Goal: Task Accomplishment & Management: Manage account settings

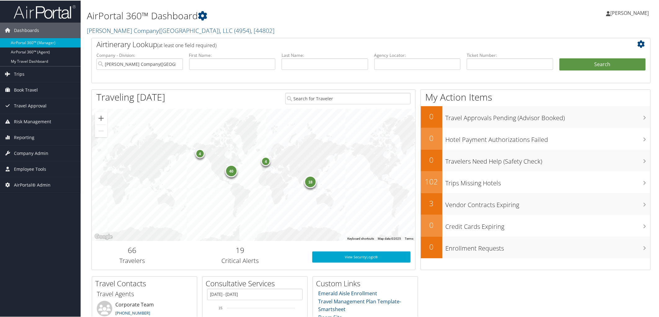
click at [252, 38] on h2 "Airtinerary Lookup (at least one field required)" at bounding box center [347, 43] width 503 height 11
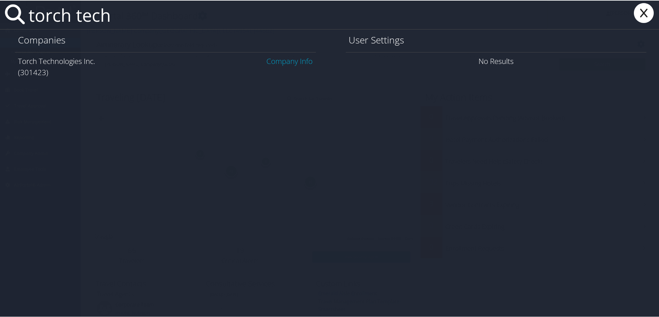
type input "torch tech"
click at [269, 56] on link "Company Info" at bounding box center [290, 60] width 46 height 10
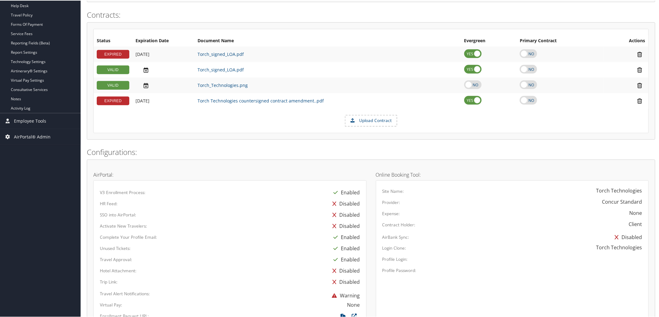
scroll to position [370, 0]
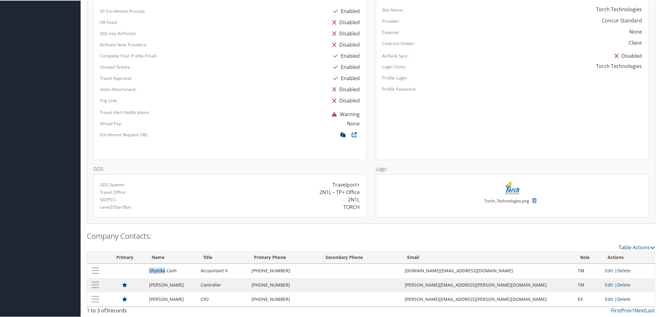
drag, startPoint x: 151, startPoint y: 270, endPoint x: 167, endPoint y: 272, distance: 16.2
click at [167, 272] on td "Shynika Cash" at bounding box center [171, 270] width 51 height 14
copy td "Shynika"
click at [260, 203] on div "TORCH" at bounding box center [297, 206] width 135 height 7
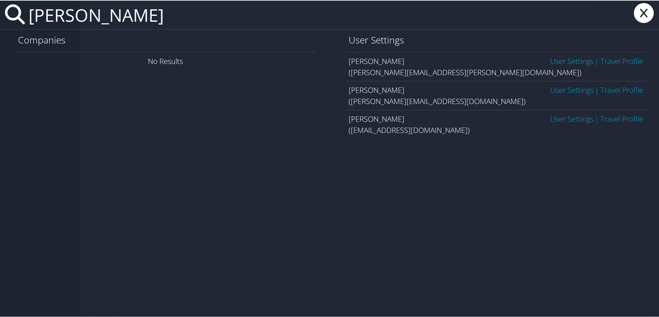
type input "olivia johnston"
click at [565, 58] on link "User Settings" at bounding box center [571, 60] width 43 height 10
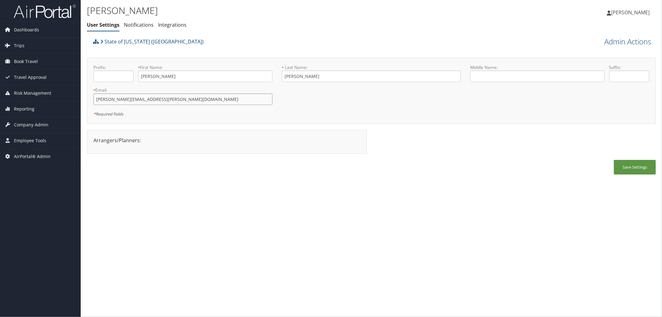
drag, startPoint x: 153, startPoint y: 100, endPoint x: 88, endPoint y: 105, distance: 65.6
click at [88, 105] on div "Prefix: * First Name: Olivia This field is required * Last Name: Johnston This …" at bounding box center [371, 91] width 569 height 66
drag, startPoint x: 158, startPoint y: 76, endPoint x: 127, endPoint y: 74, distance: 30.8
click at [127, 74] on div "Prefix: * First Name: Olivia This field is required" at bounding box center [183, 75] width 188 height 23
drag, startPoint x: 308, startPoint y: 78, endPoint x: 262, endPoint y: 82, distance: 45.5
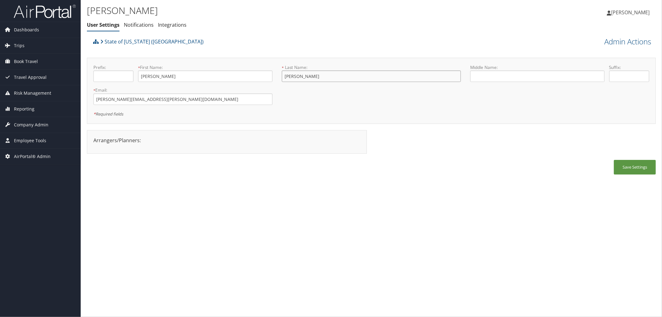
click at [262, 64] on form "Prefix: * First Name: Olivia This field is required * Last Name: Johnston This …" at bounding box center [371, 64] width 565 height 0
drag, startPoint x: 171, startPoint y: 41, endPoint x: 106, endPoint y: 47, distance: 65.1
click at [106, 47] on div "State of Louisiana (SOLA)" at bounding box center [300, 43] width 417 height 17
copy link "State of Louisiana (SOLA)"
drag, startPoint x: 147, startPoint y: 102, endPoint x: 92, endPoint y: 105, distance: 55.9
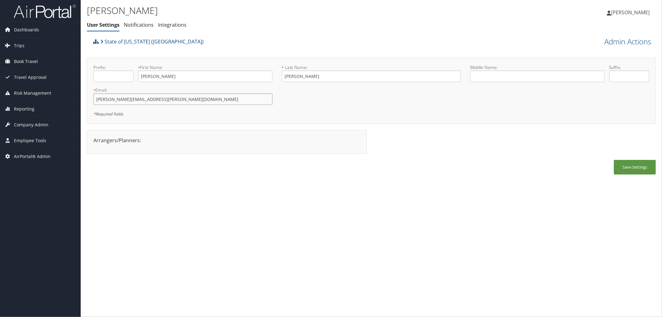
click at [92, 105] on div "* Email: olivia.johnston@la.gov This field is required" at bounding box center [183, 98] width 188 height 23
click at [157, 100] on input "olivia.johnston@la.gov" at bounding box center [182, 98] width 179 height 11
drag, startPoint x: 158, startPoint y: 99, endPoint x: 77, endPoint y: 100, distance: 80.7
click at [77, 100] on div "Dashboards AirPortal 360™ (Manager) AirPortal 360™ (Agent) My Travel Dashboard …" at bounding box center [331, 158] width 662 height 317
click at [21, 42] on span "Trips" at bounding box center [19, 46] width 11 height 16
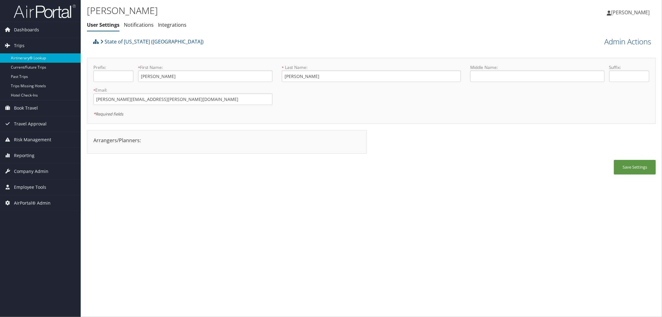
click at [19, 60] on link "Airtinerary® Lookup" at bounding box center [40, 57] width 81 height 9
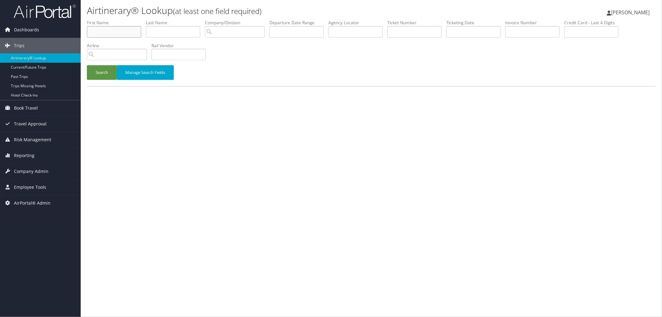
click at [110, 27] on input "text" at bounding box center [114, 31] width 54 height 11
click at [191, 28] on input "text" at bounding box center [173, 31] width 54 height 11
type input "beggs"
click at [227, 33] on input "search" at bounding box center [235, 31] width 60 height 11
type input "university of san"
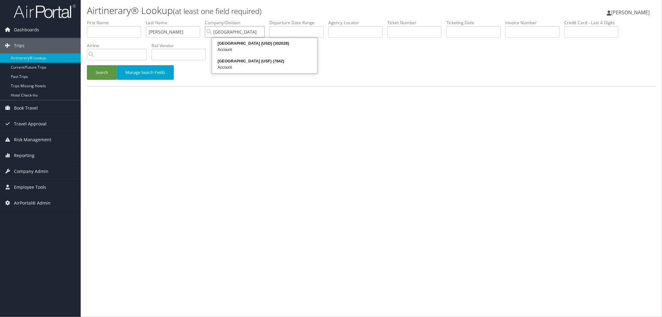
click at [259, 33] on input "university of san" at bounding box center [235, 31] width 60 height 11
click at [258, 45] on div "University of San Diego (USD) (302028)" at bounding box center [264, 43] width 103 height 6
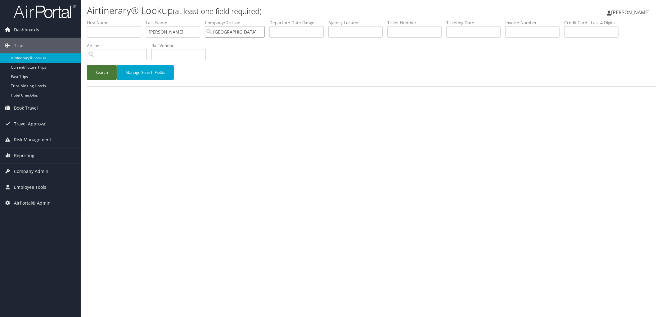
type input "University of San Diego (USD)"
click at [95, 72] on button "Search" at bounding box center [102, 72] width 30 height 15
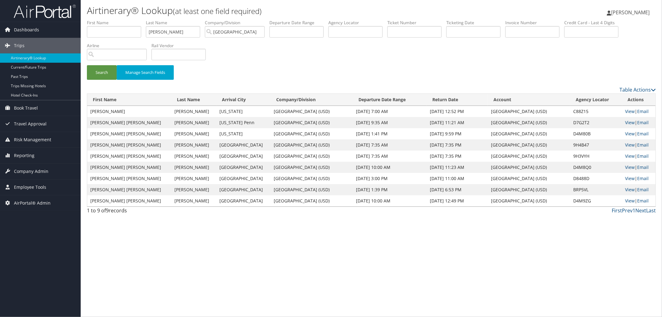
click at [353, 96] on th "Departure Date Range" at bounding box center [390, 100] width 74 height 12
click at [625, 155] on link "View" at bounding box center [630, 156] width 10 height 6
click at [627, 145] on link "View" at bounding box center [630, 145] width 10 height 6
click at [628, 135] on link "View" at bounding box center [630, 134] width 10 height 6
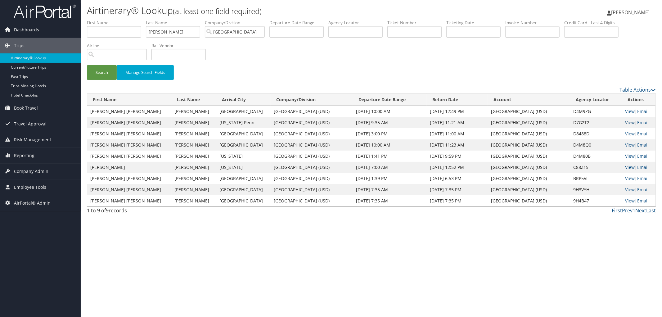
click at [625, 121] on link "View" at bounding box center [630, 122] width 10 height 6
click at [625, 113] on link "View" at bounding box center [630, 111] width 10 height 6
click at [359, 75] on div "Search Manage Search Fields" at bounding box center [371, 75] width 578 height 21
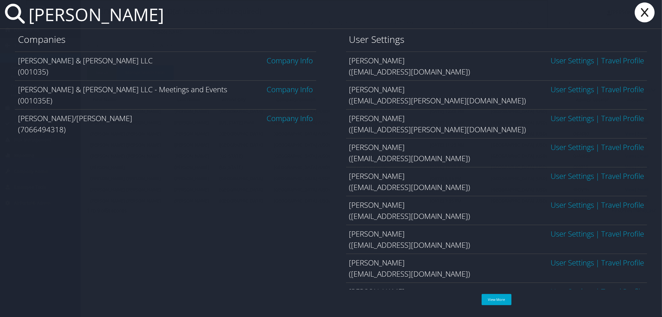
type input "brasfield"
click at [308, 62] on link "Company Info" at bounding box center [290, 60] width 46 height 10
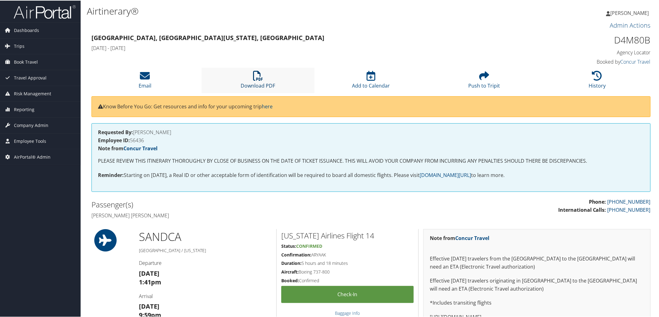
click at [261, 75] on icon at bounding box center [258, 75] width 10 height 10
click at [252, 78] on li "Download PDF" at bounding box center [258, 79] width 113 height 25
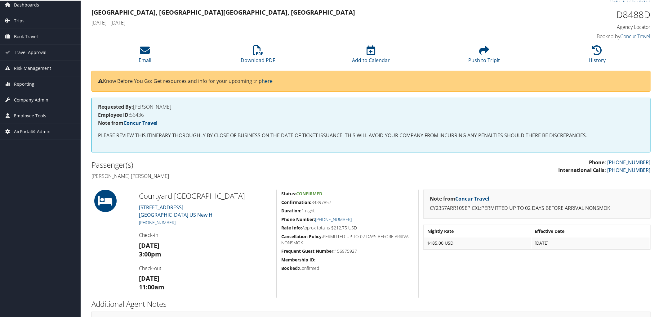
scroll to position [13, 0]
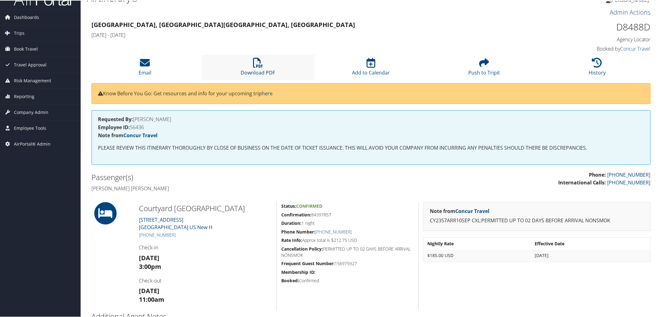
click at [255, 70] on link "Download PDF" at bounding box center [258, 67] width 34 height 15
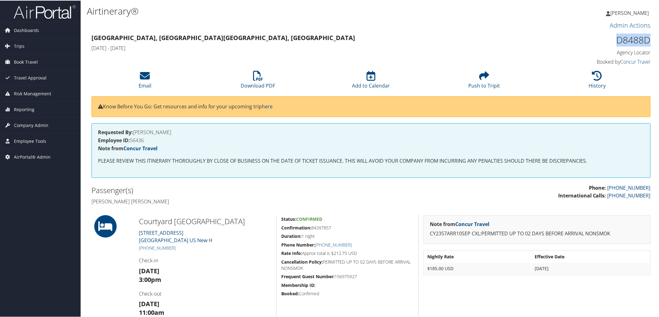
drag, startPoint x: 614, startPoint y: 37, endPoint x: 646, endPoint y: 39, distance: 31.4
click at [646, 39] on h1 "D8488D" at bounding box center [584, 39] width 133 height 13
copy h1 "D8488D"
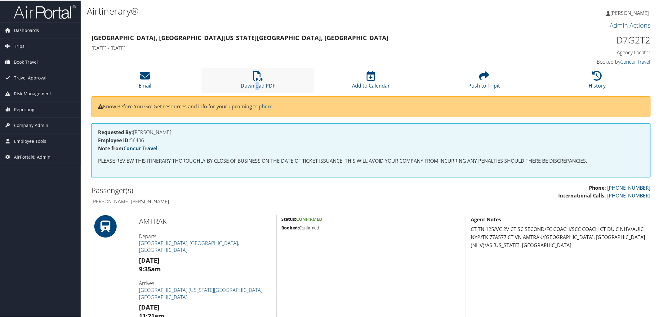
click at [256, 81] on li "Download PDF" at bounding box center [258, 79] width 113 height 25
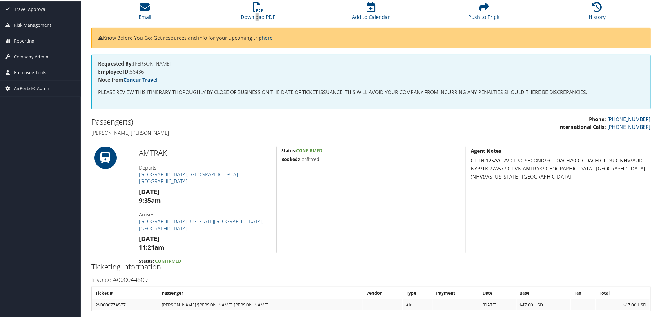
scroll to position [69, 0]
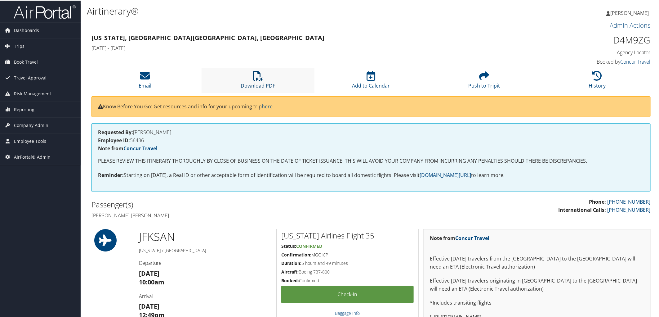
click at [248, 82] on link "Download PDF" at bounding box center [258, 81] width 34 height 15
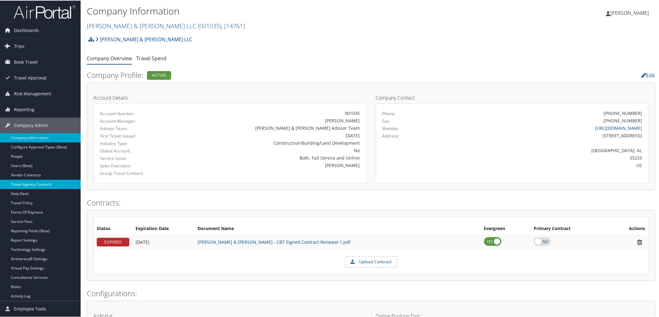
click at [54, 185] on link "Travel Agency Contacts" at bounding box center [40, 183] width 81 height 9
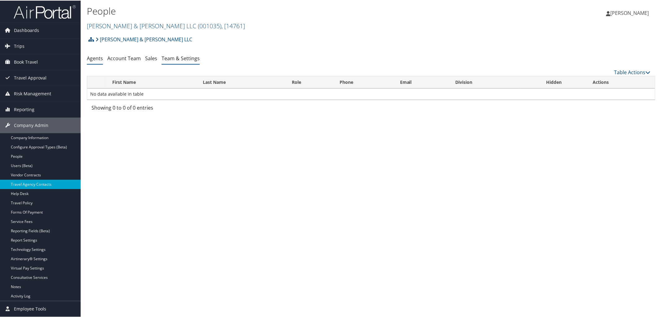
click at [166, 58] on link "Team & Settings" at bounding box center [181, 57] width 38 height 7
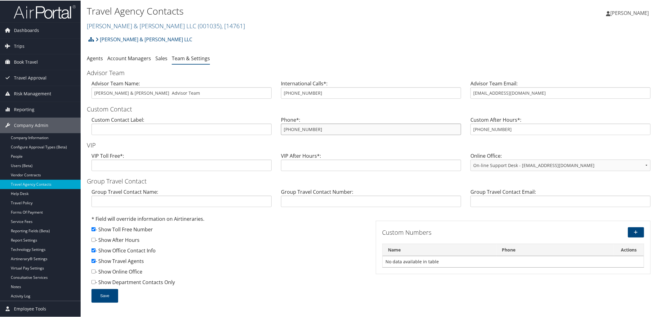
drag, startPoint x: 323, startPoint y: 128, endPoint x: 277, endPoint y: 125, distance: 46.0
click at [277, 125] on div "Phone*: (888) 538-9151" at bounding box center [371, 127] width 190 height 24
drag, startPoint x: 549, startPoint y: 92, endPoint x: 446, endPoint y: 85, distance: 103.2
click at [446, 85] on div "Advisor Team Name: Brasfield & Gorrie Advisor Team International Calls*: 801-84…" at bounding box center [371, 91] width 569 height 24
click at [268, 25] on h2 "Brasfield & Gorrie LLC ( 001035 ) , [ 14761 ]" at bounding box center [276, 25] width 379 height 11
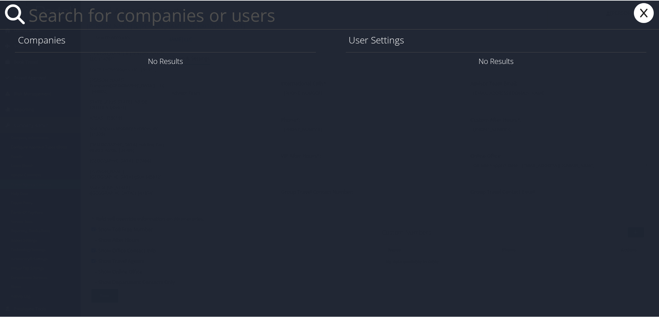
paste input "leonli@msi.com>"
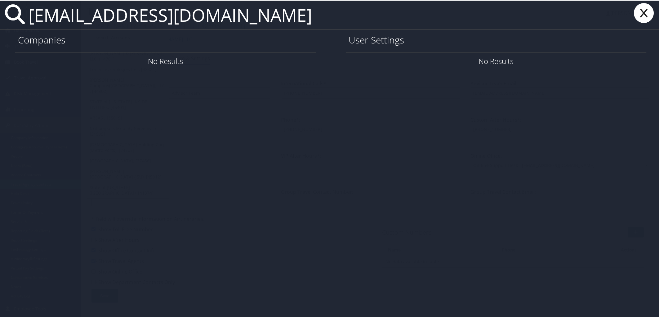
type input "leonli@msi.com"
click at [638, 10] on icon at bounding box center [644, 12] width 25 height 20
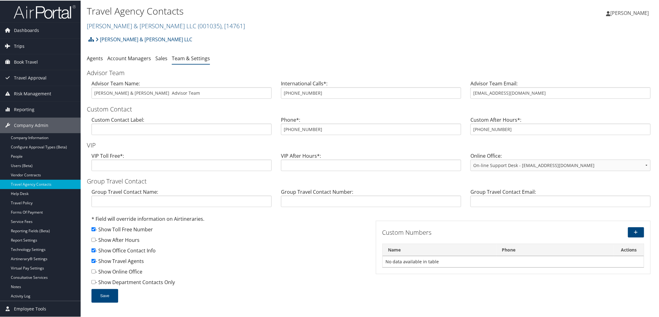
click at [17, 45] on span "Trips" at bounding box center [19, 46] width 11 height 16
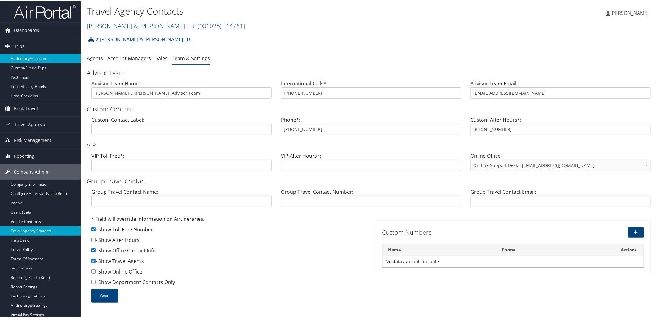
click at [15, 56] on link "Airtinerary® Lookup" at bounding box center [40, 57] width 81 height 9
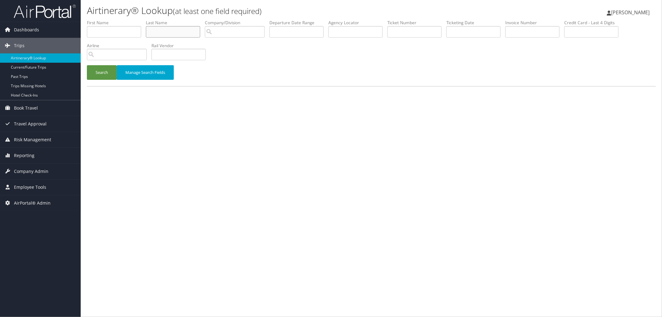
click at [178, 37] on input "text" at bounding box center [173, 31] width 54 height 11
type input "leonli"
click at [87, 65] on button "Search" at bounding box center [102, 72] width 30 height 15
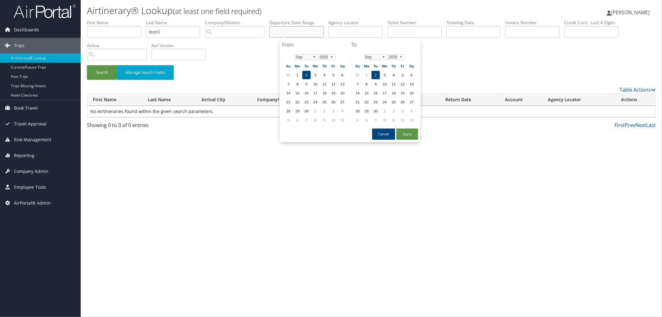
click at [291, 38] on body "Menu Dashboards ► AirPortal 360™ (Manager) AirPortal 360™ (Agent) My Travel Das…" at bounding box center [331, 158] width 662 height 317
click at [305, 60] on th "Jan Feb Mar Apr May Jun Jul Aug Sep Oct Nov Dec 1975 1976 1977 1978 1979 1980 1…" at bounding box center [315, 57] width 44 height 8
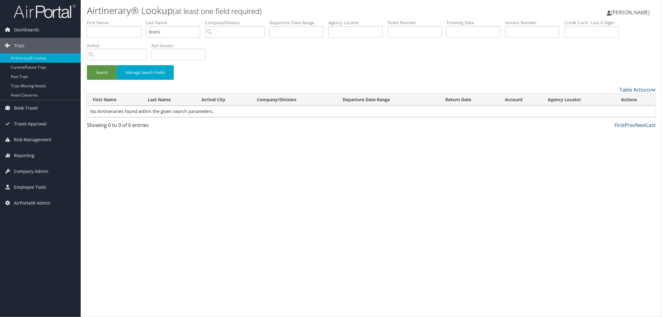
drag, startPoint x: 290, startPoint y: 190, endPoint x: 292, endPoint y: 188, distance: 3.3
click at [292, 189] on div "Airtinerary® Lookup (at least one field required) Trudy Jeffs Trudy Jeffs My Se…" at bounding box center [371, 158] width 581 height 317
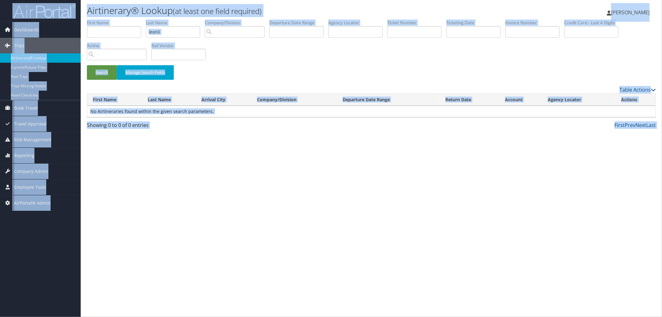
click at [324, 234] on div "Airtinerary® Lookup (at least one field required) Trudy Jeffs Trudy Jeffs My Se…" at bounding box center [371, 158] width 581 height 317
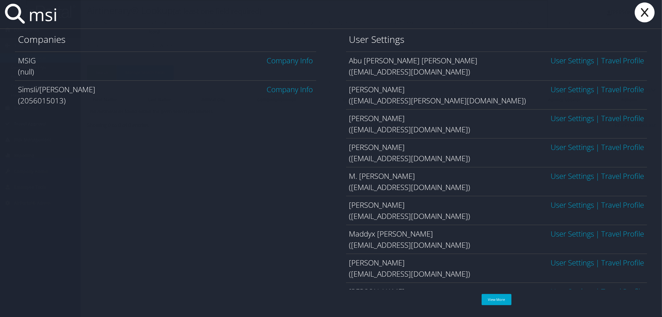
click at [272, 59] on link "Company Info" at bounding box center [290, 60] width 46 height 10
click at [299, 61] on link "Company Info" at bounding box center [290, 60] width 46 height 10
click at [136, 85] on div "SimsIi/George Company Info" at bounding box center [165, 89] width 295 height 11
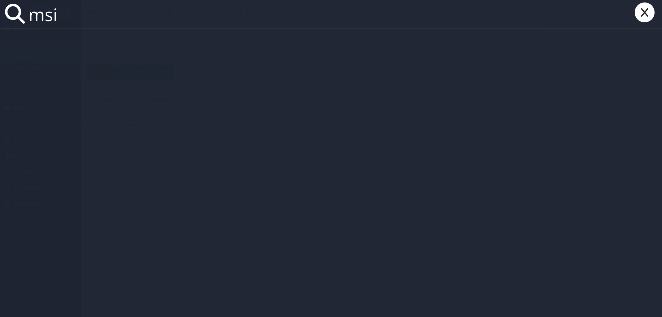
paste input "[PERSON_NAME][EMAIL_ADDRESS][PERSON_NAME][DOMAIN_NAME]"
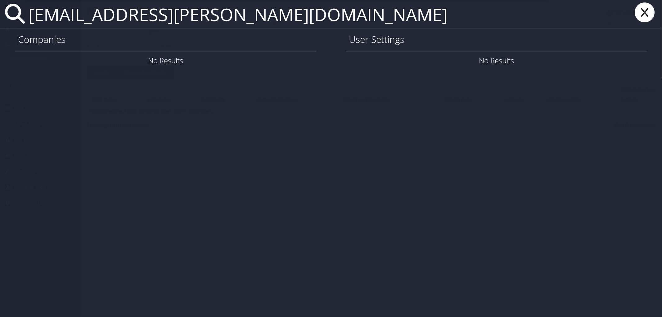
type input "msinikki.neiswanger@imail.org"
drag, startPoint x: 652, startPoint y: 10, endPoint x: 647, endPoint y: 11, distance: 4.7
click at [651, 10] on icon at bounding box center [644, 12] width 25 height 20
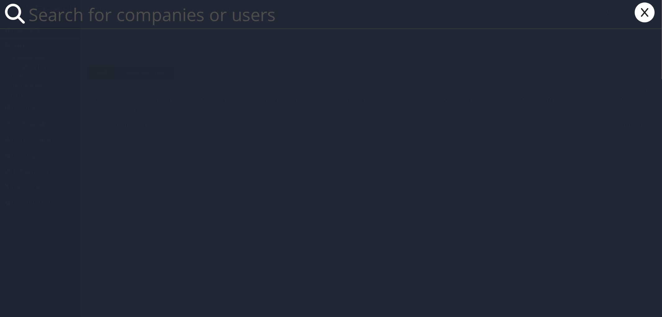
paste input "[PERSON_NAME][EMAIL_ADDRESS][PERSON_NAME][DOMAIN_NAME]"
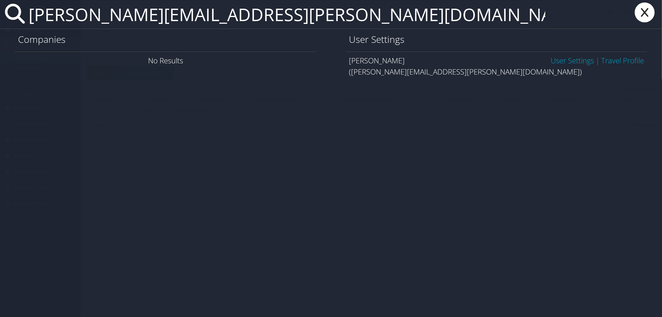
type input "nikki.neiswanger@imail.org"
click at [571, 58] on link "User Settings" at bounding box center [571, 60] width 43 height 10
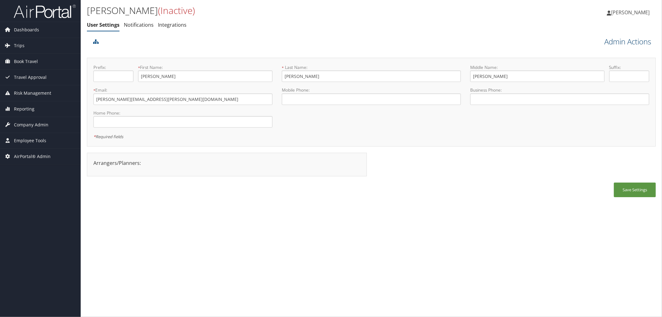
click at [636, 44] on link "Admin Actions" at bounding box center [627, 41] width 47 height 11
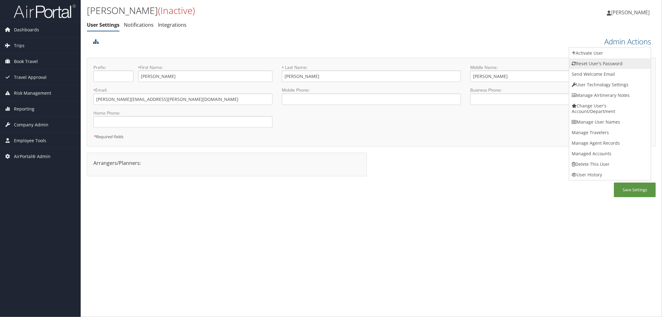
drag, startPoint x: 597, startPoint y: 74, endPoint x: 645, endPoint y: 66, distance: 48.9
click at [645, 66] on ul "Activate User Confirm Activate User Cancel Confirm × Reset User's Password Conf…" at bounding box center [610, 113] width 82 height 133
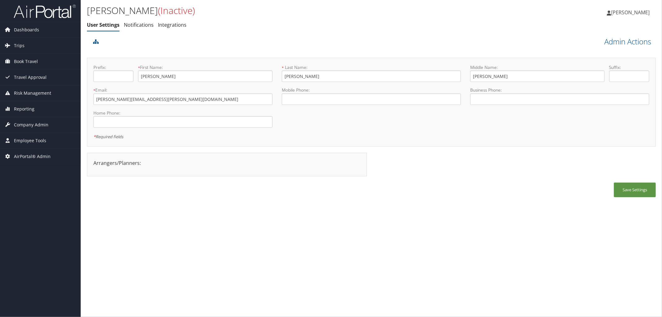
click at [583, 43] on div "Admin Actions Activate User Confirm Activate User Cancel Confirm × Reset User's…" at bounding box center [584, 40] width 142 height 11
click at [613, 38] on link "Admin Actions" at bounding box center [627, 41] width 47 height 11
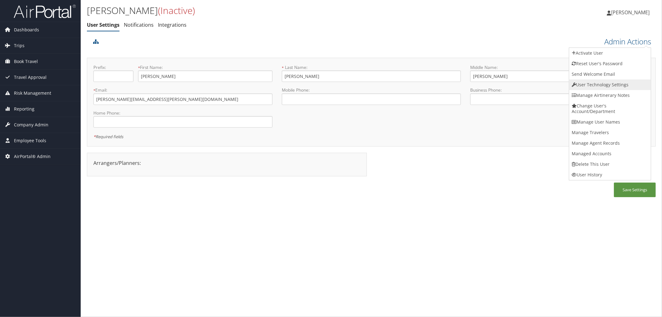
click at [596, 85] on link "User Technology Settings" at bounding box center [610, 84] width 82 height 11
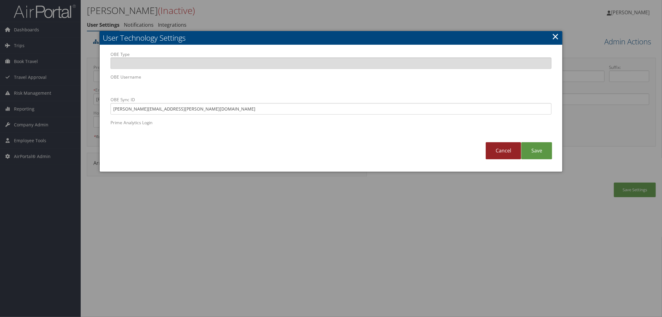
click at [497, 151] on link "Cancel" at bounding box center [502, 150] width 35 height 17
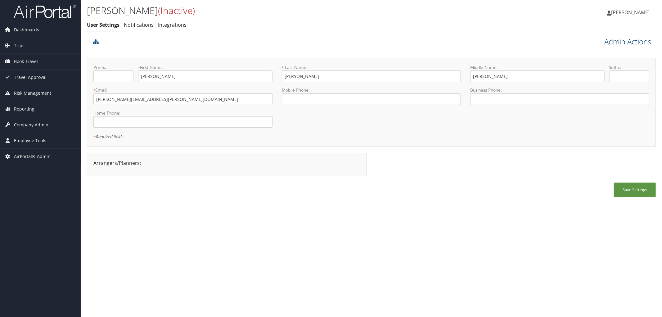
click at [614, 45] on link "Admin Actions" at bounding box center [627, 41] width 47 height 11
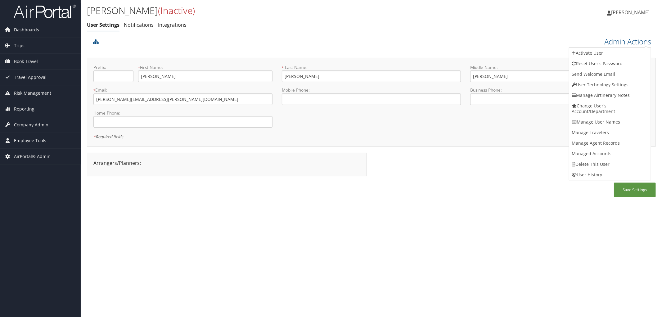
click at [129, 43] on div at bounding box center [300, 43] width 417 height 17
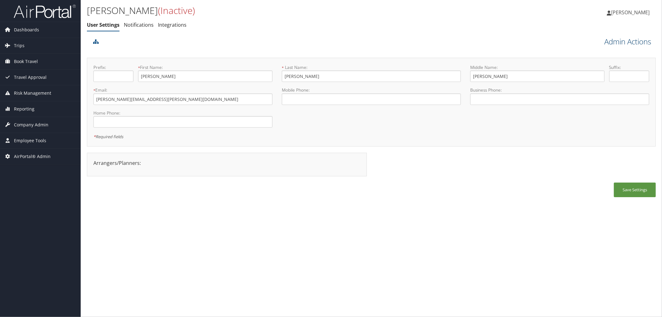
click at [614, 41] on link "Admin Actions" at bounding box center [627, 41] width 47 height 11
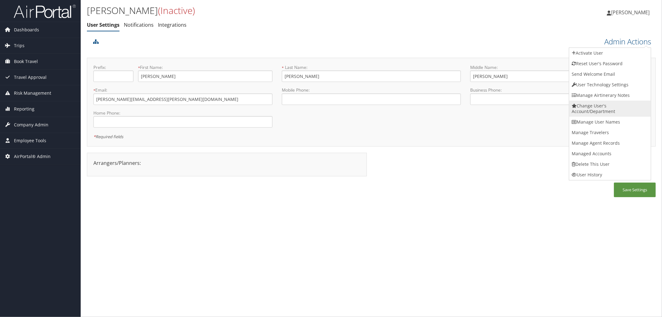
click at [600, 106] on link "Change User's Account/Department" at bounding box center [610, 108] width 82 height 16
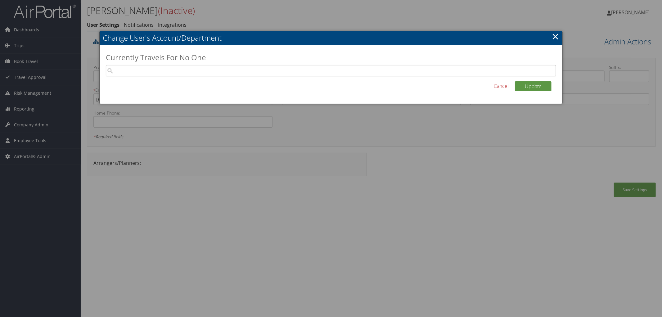
click at [206, 69] on input "search" at bounding box center [331, 70] width 450 height 11
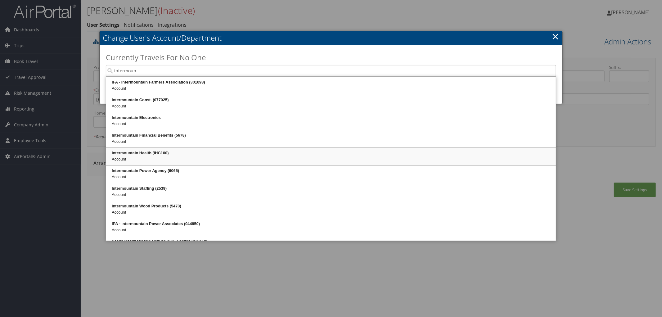
click at [153, 155] on div "Intermountain Health (IHC100)" at bounding box center [331, 153] width 448 height 6
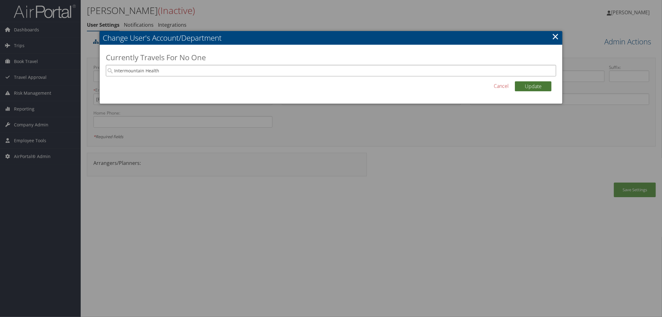
type input "Intermountain Health"
click at [531, 88] on button "Update" at bounding box center [533, 86] width 37 height 10
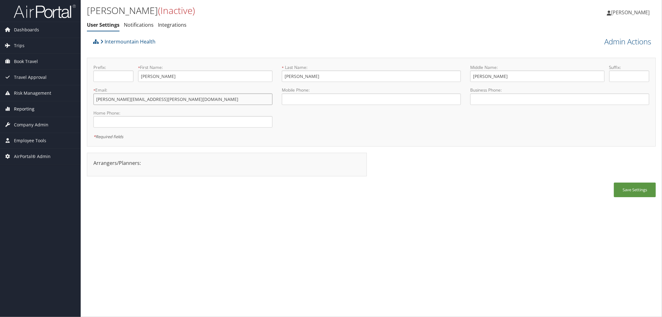
drag, startPoint x: 162, startPoint y: 100, endPoint x: 70, endPoint y: 101, distance: 91.5
click at [70, 101] on div "Dashboards AirPortal 360™ (Manager) AirPortal 360™ (Agent) My Travel Dashboard …" at bounding box center [331, 158] width 662 height 317
click at [35, 123] on span "Company Admin" at bounding box center [31, 125] width 34 height 16
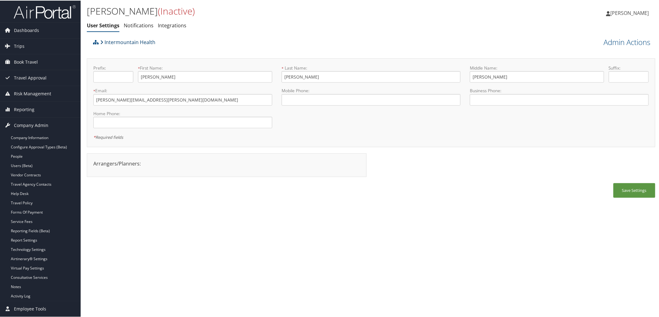
click at [133, 42] on link "Intermountain Health" at bounding box center [127, 41] width 55 height 12
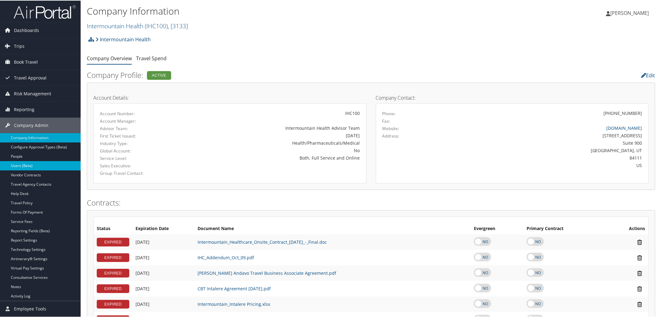
click at [19, 162] on link "Users (Beta)" at bounding box center [40, 164] width 81 height 9
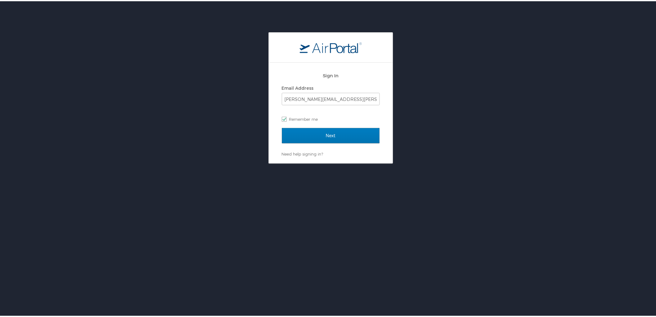
click at [305, 144] on div "Next" at bounding box center [331, 138] width 98 height 23
click at [306, 135] on input "Next" at bounding box center [331, 135] width 98 height 16
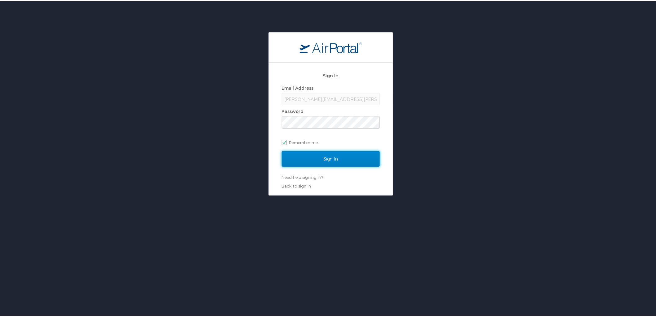
click at [299, 159] on input "Sign In" at bounding box center [331, 158] width 98 height 16
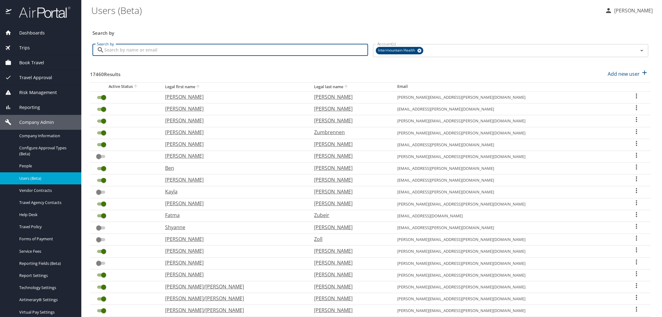
click at [116, 52] on input "Search by" at bounding box center [236, 50] width 264 height 12
paste input "nikki.neiswanger@imail.org"
type input "nikki.neiswanger@imail.org"
checkbox input "false"
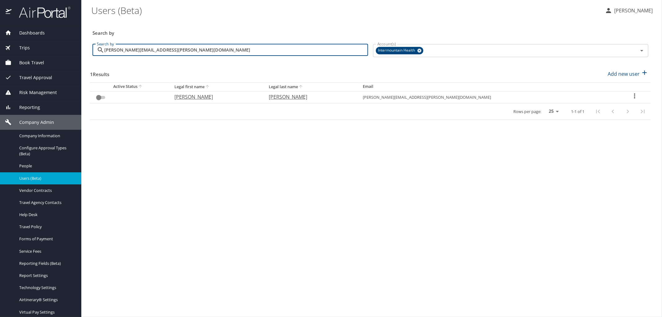
type input "[PERSON_NAME][EMAIL_ADDRESS][PERSON_NAME][DOMAIN_NAME]"
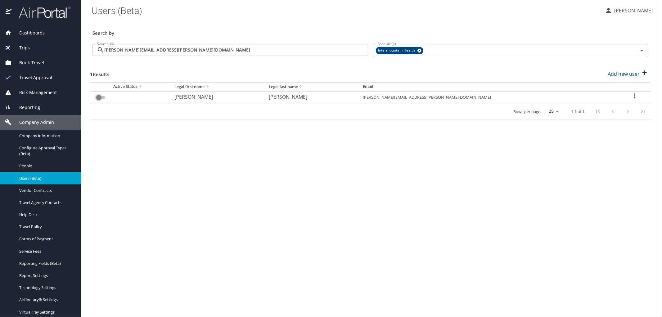
click at [100, 98] on input "User Search Table" at bounding box center [98, 97] width 22 height 7
checkbox input "false"
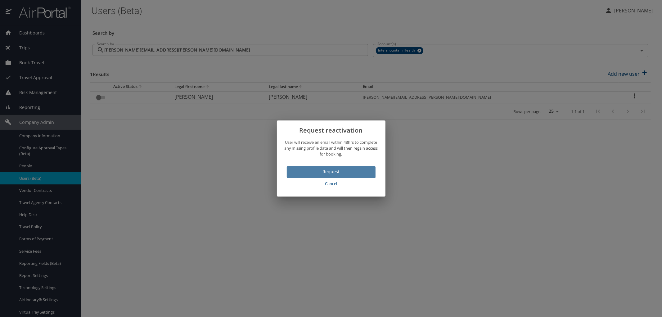
click at [358, 173] on span "Request" at bounding box center [331, 172] width 79 height 8
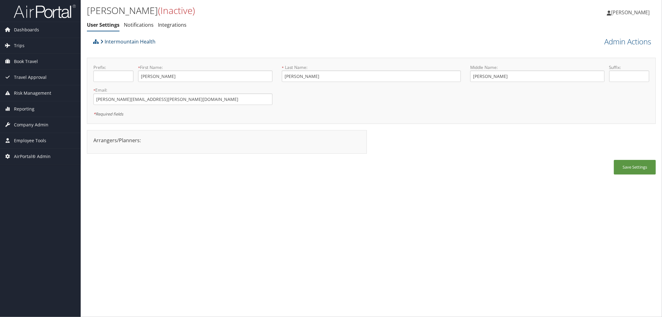
click at [118, 40] on link "Intermountain Health" at bounding box center [127, 41] width 55 height 12
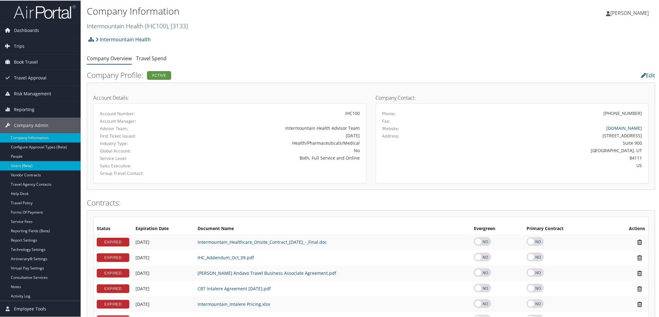
click at [28, 163] on link "Users (Beta)" at bounding box center [40, 164] width 81 height 9
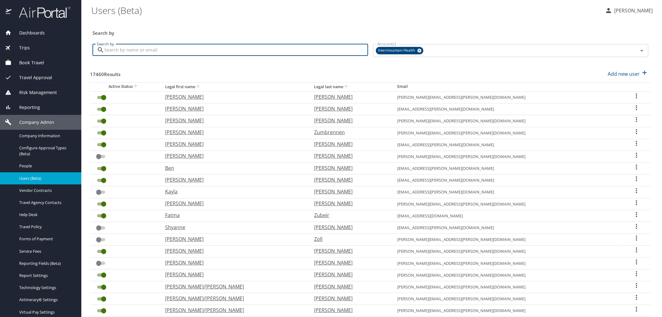
click at [165, 51] on input "Search by" at bounding box center [236, 50] width 264 height 12
paste input "[PERSON_NAME][EMAIL_ADDRESS][PERSON_NAME][DOMAIN_NAME]"
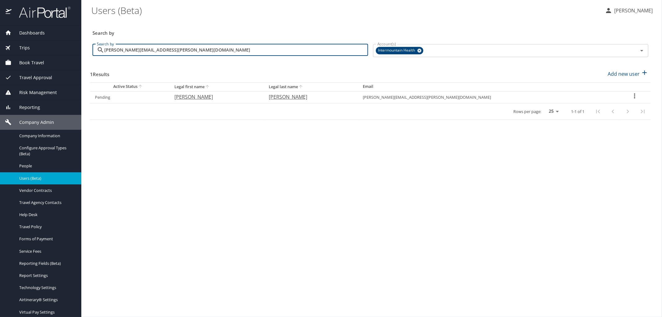
type input "[PERSON_NAME][EMAIL_ADDRESS][PERSON_NAME][DOMAIN_NAME]"
click at [634, 97] on icon "User Search Table" at bounding box center [634, 95] width 1 height 5
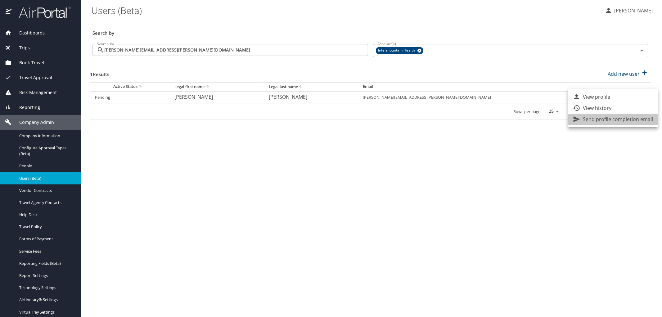
click at [623, 120] on p "Send profile completion email" at bounding box center [618, 118] width 70 height 7
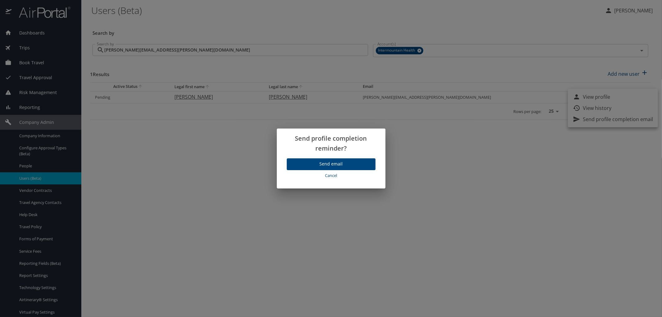
click at [328, 163] on span "Send email" at bounding box center [331, 164] width 79 height 8
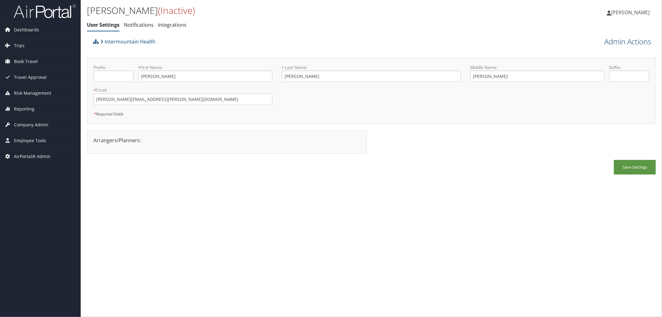
click at [627, 39] on link "Admin Actions" at bounding box center [627, 41] width 47 height 11
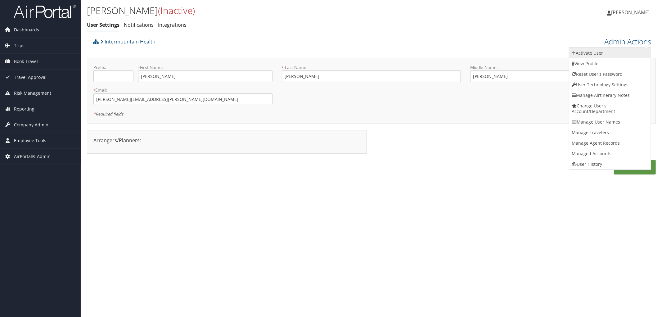
click at [609, 51] on link "Activate User" at bounding box center [610, 53] width 82 height 11
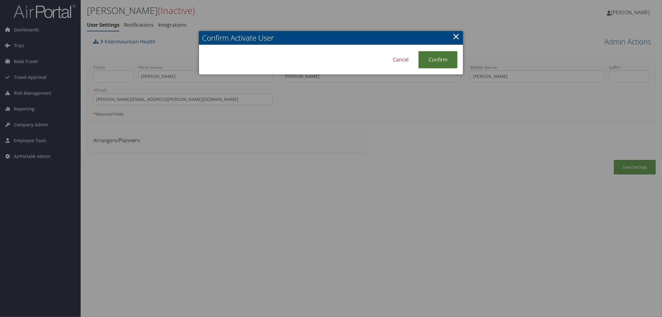
click at [427, 60] on link "Confirm" at bounding box center [437, 59] width 39 height 17
click at [459, 36] on link "×" at bounding box center [455, 36] width 7 height 12
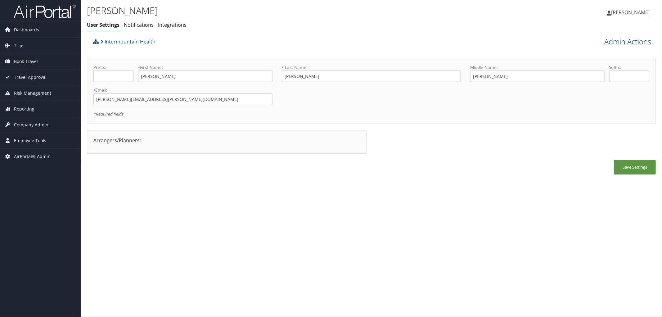
click at [216, 42] on div "Intermountain Health" at bounding box center [300, 43] width 417 height 17
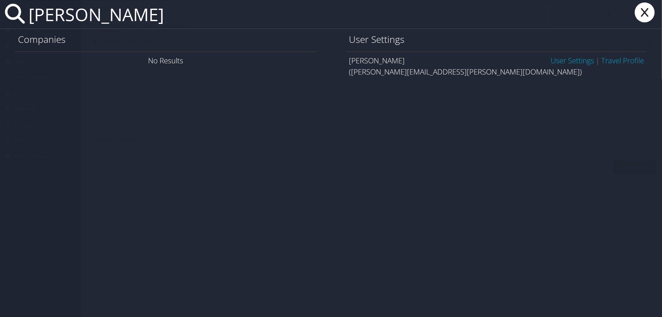
type input "kris barkd"
click at [556, 62] on link "User Settings" at bounding box center [571, 60] width 43 height 10
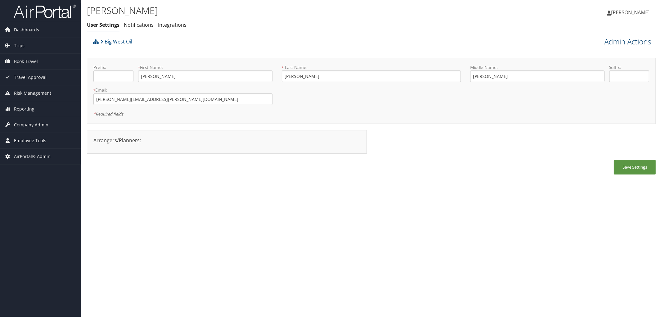
click at [650, 43] on link "Admin Actions" at bounding box center [627, 41] width 47 height 11
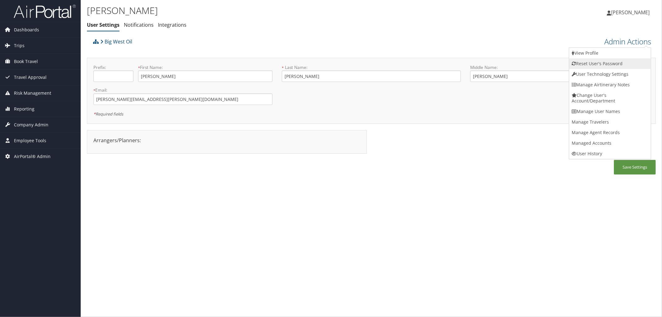
click at [609, 65] on link "Reset User's Password" at bounding box center [610, 63] width 82 height 11
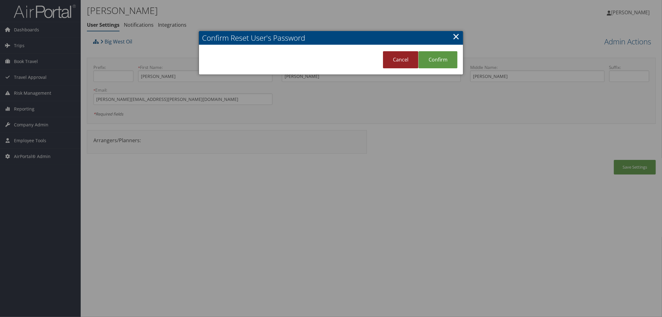
click at [399, 60] on link "Cancel" at bounding box center [400, 59] width 35 height 17
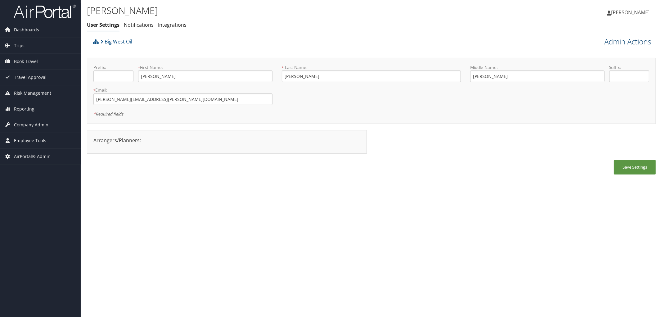
click at [630, 41] on link "Admin Actions" at bounding box center [627, 41] width 47 height 11
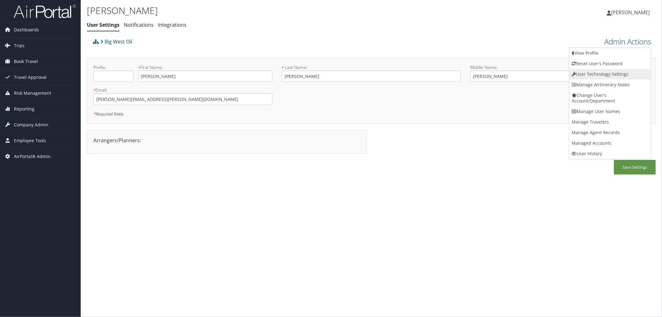
click at [617, 70] on link "User Technology Settings" at bounding box center [610, 74] width 82 height 11
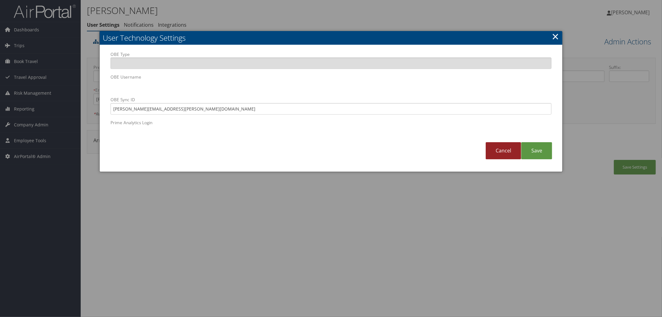
click at [500, 152] on link "Cancel" at bounding box center [502, 150] width 35 height 17
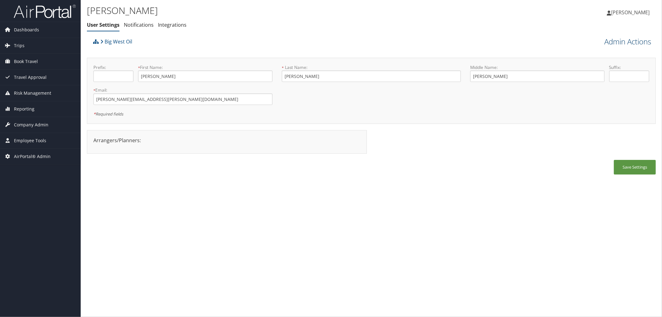
click at [631, 41] on link "Admin Actions" at bounding box center [627, 41] width 47 height 11
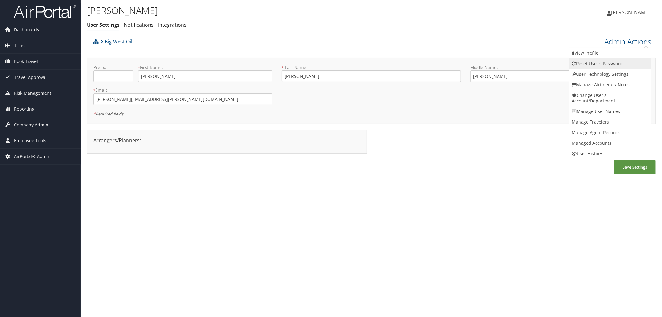
click at [602, 62] on link "Reset User's Password" at bounding box center [610, 63] width 82 height 11
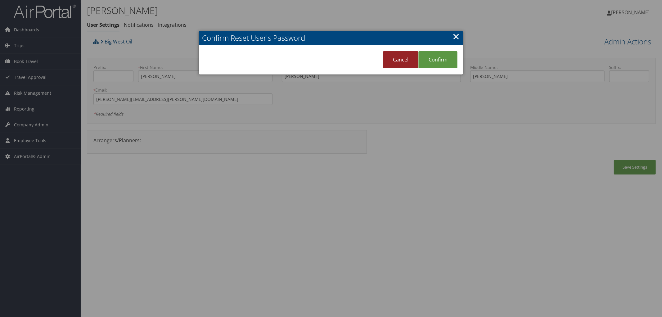
click at [403, 63] on link "Cancel" at bounding box center [400, 59] width 35 height 17
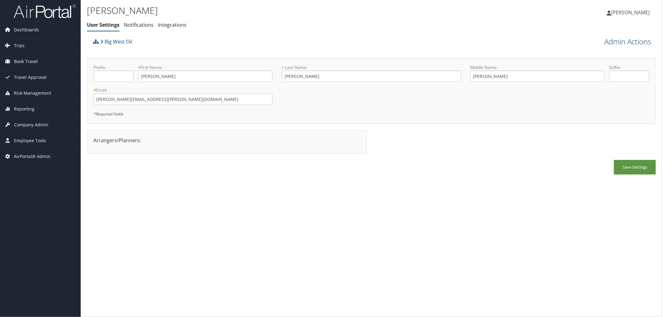
click at [616, 41] on link "Admin Actions" at bounding box center [627, 41] width 47 height 11
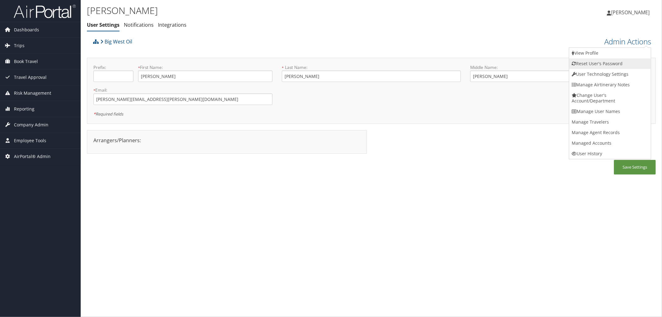
click at [597, 62] on link "Reset User's Password" at bounding box center [610, 63] width 82 height 11
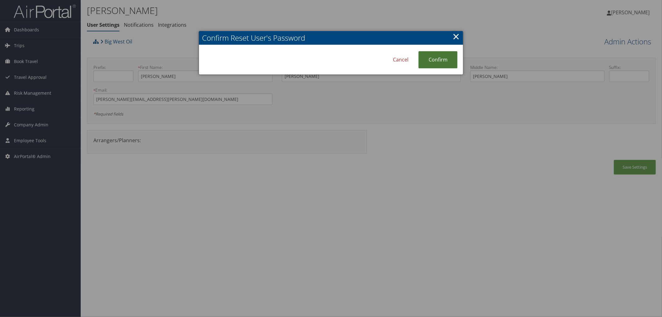
click at [437, 58] on link "Confirm" at bounding box center [437, 59] width 39 height 17
